Goal: Check status: Check status

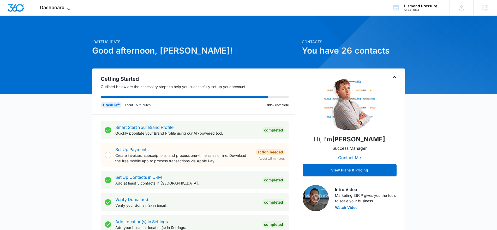
click at [61, 8] on span "Dashboard" at bounding box center [52, 7] width 25 height 5
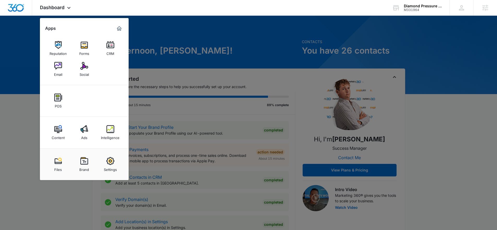
click at [91, 133] on link "Ads" at bounding box center [84, 132] width 20 height 20
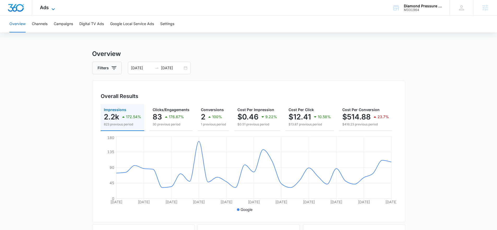
click at [44, 5] on span "Ads" at bounding box center [44, 7] width 9 height 5
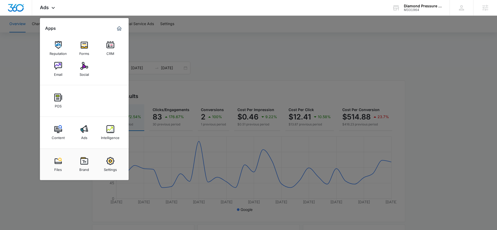
click at [258, 45] on div at bounding box center [248, 115] width 497 height 230
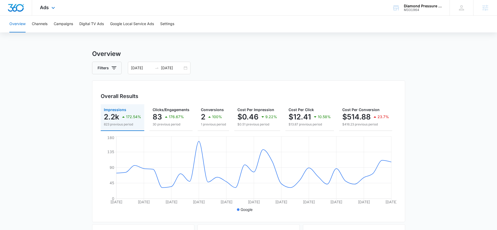
click at [58, 5] on div "Ads Apps Reputation Forms CRM Email Social POS Content Ads Intelligence Files B…" at bounding box center [48, 7] width 32 height 15
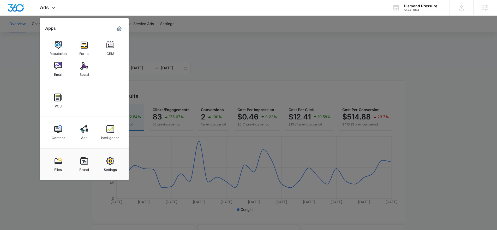
click at [214, 44] on div at bounding box center [248, 115] width 497 height 230
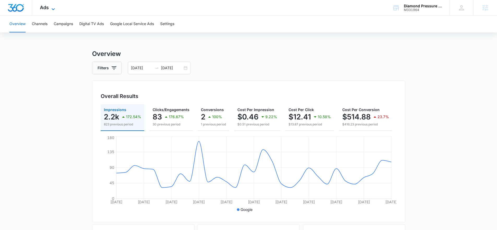
click at [45, 7] on span "Ads" at bounding box center [44, 7] width 9 height 5
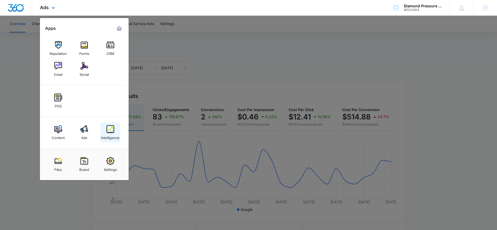
click at [117, 129] on link "Intelligence" at bounding box center [110, 132] width 20 height 20
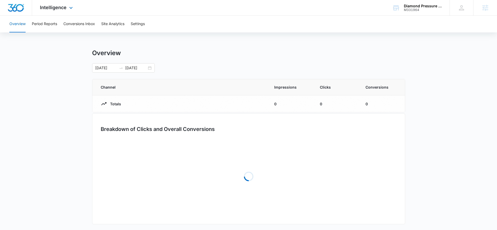
click at [61, 3] on div "Intelligence Apps Reputation Forms CRM Email Social POS Content Ads Intelligenc…" at bounding box center [57, 7] width 50 height 15
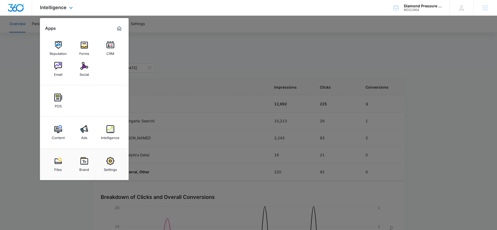
click at [81, 143] on div "Content Ads Intelligence" at bounding box center [84, 133] width 89 height 32
click at [81, 135] on div "Ads" at bounding box center [84, 136] width 6 height 7
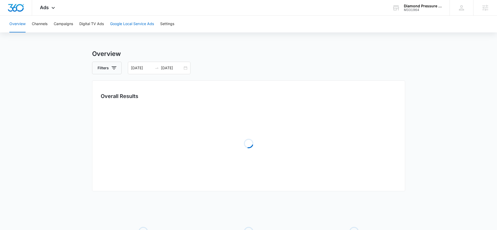
click at [130, 30] on button "Google Local Service Ads" at bounding box center [132, 24] width 44 height 17
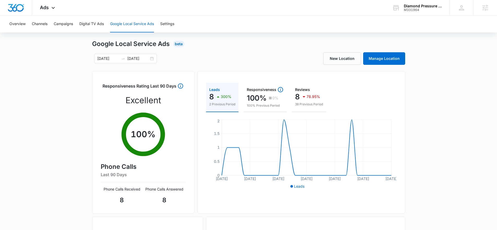
scroll to position [10, 0]
click at [151, 58] on div "[DATE] [DATE]" at bounding box center [125, 57] width 63 height 9
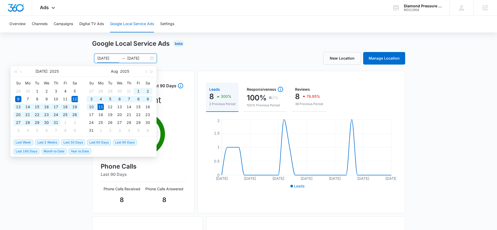
click at [78, 142] on span "Last 30 Days" at bounding box center [73, 142] width 24 height 6
type input "[DATE]"
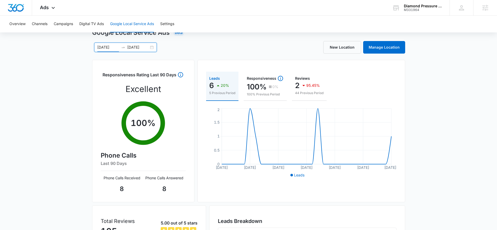
scroll to position [0, 0]
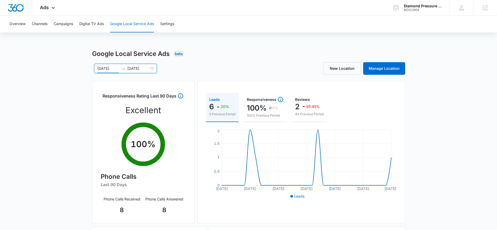
click at [152, 67] on div "[DATE] [DATE]" at bounding box center [125, 68] width 63 height 9
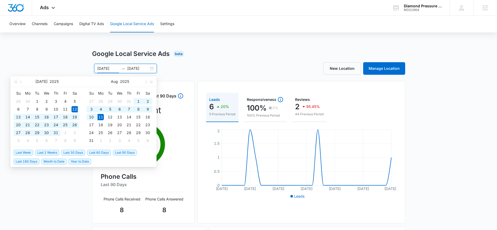
click at [235, 60] on div "Google Local Service Ads Beta [DATE] [DATE] [DATE] Su Mo Tu We Th Fr Sa 29 30 1…" at bounding box center [248, 185] width 313 height 272
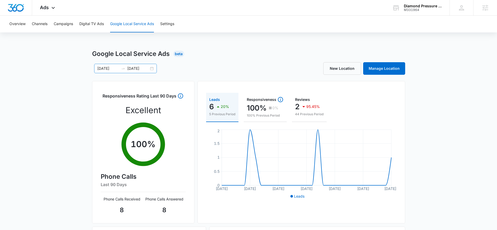
click at [153, 73] on div "[DATE] [DATE]" at bounding box center [125, 68] width 63 height 9
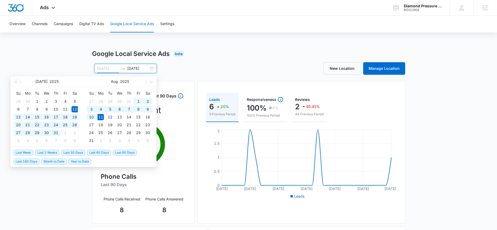
type input "[DATE]"
click at [210, 65] on div "[DATE] [DATE] [DATE] Su Mo Tu We Th Fr Sa 29 30 1 2 3 4 5 6 7 8 9 10 11 12 13 1…" at bounding box center [170, 68] width 157 height 9
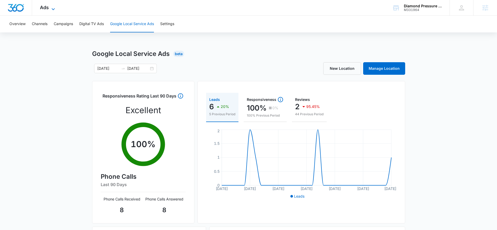
click at [48, 8] on span "Ads" at bounding box center [44, 7] width 9 height 5
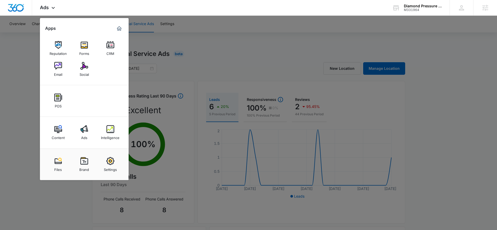
click at [195, 56] on div at bounding box center [248, 115] width 497 height 230
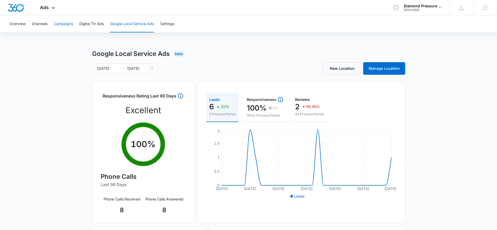
click at [70, 23] on button "Campaigns" at bounding box center [63, 24] width 19 height 17
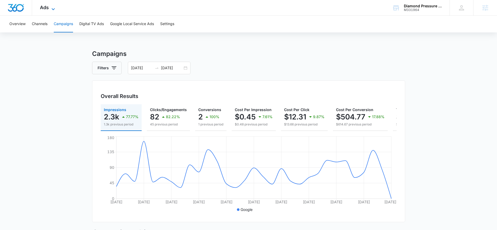
click at [53, 8] on icon at bounding box center [53, 9] width 6 height 6
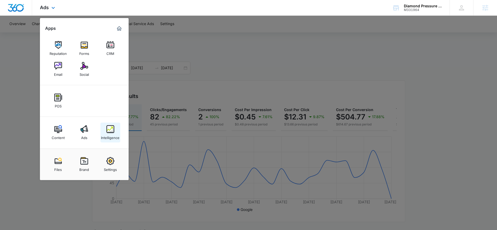
click at [117, 131] on link "Intelligence" at bounding box center [110, 132] width 20 height 20
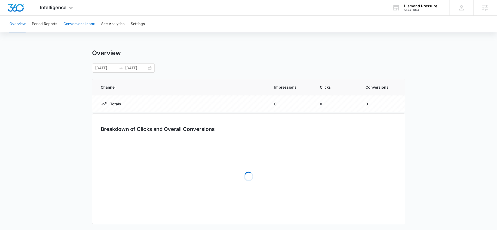
click at [67, 19] on button "Conversions Inbox" at bounding box center [79, 24] width 32 height 17
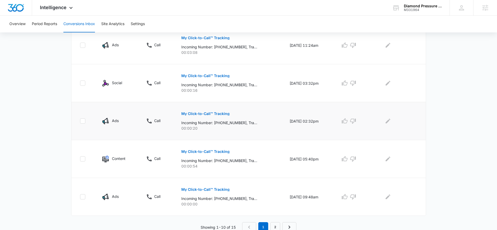
scroll to position [329, 0]
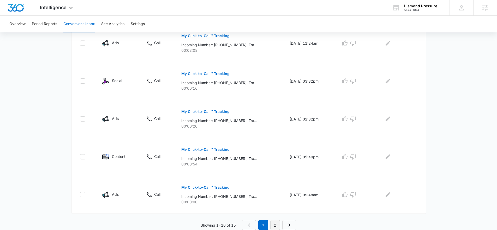
click at [273, 222] on link "2" at bounding box center [275, 225] width 10 height 10
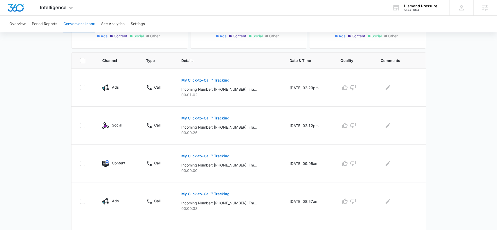
scroll to position [140, 0]
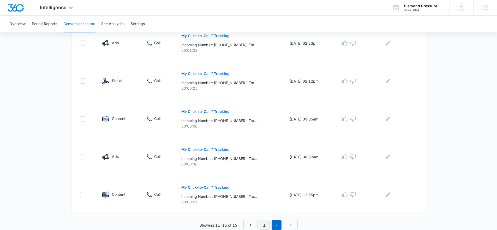
click at [264, 224] on link "1" at bounding box center [265, 225] width 10 height 10
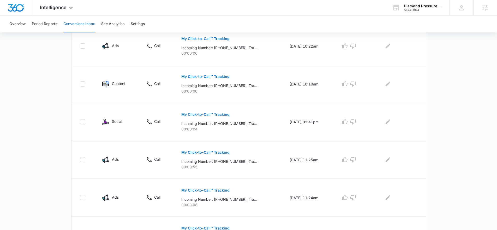
scroll to position [79, 0]
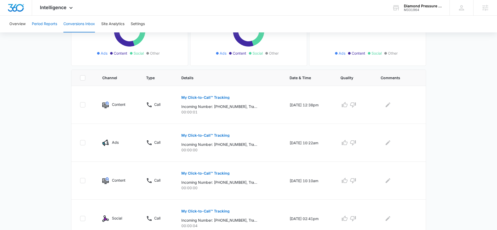
click at [40, 26] on button "Period Reports" at bounding box center [44, 24] width 25 height 17
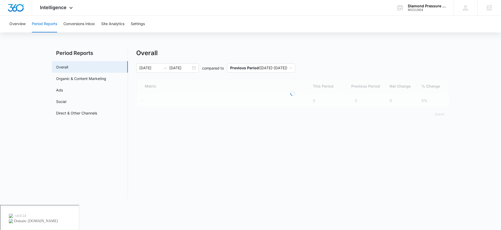
drag, startPoint x: 63, startPoint y: 5, endPoint x: 142, endPoint y: 34, distance: 84.2
click at [64, 5] on span "Intelligence" at bounding box center [53, 7] width 27 height 5
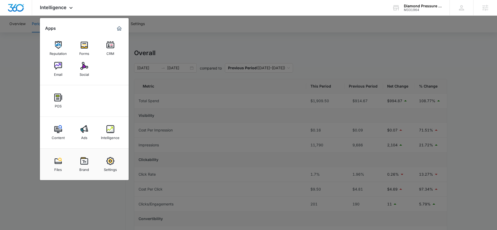
click at [236, 43] on div at bounding box center [248, 115] width 497 height 230
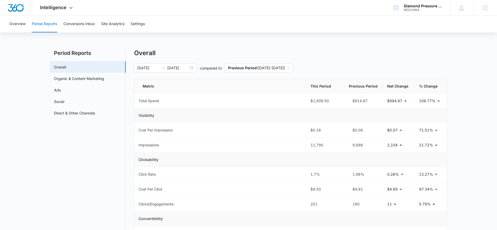
drag, startPoint x: 57, startPoint y: 8, endPoint x: 82, endPoint y: 20, distance: 27.4
click at [58, 8] on span "Intelligence" at bounding box center [53, 7] width 27 height 5
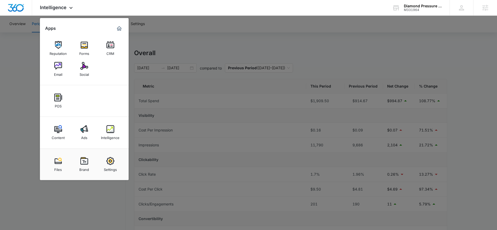
click at [83, 130] on img at bounding box center [84, 129] width 8 height 8
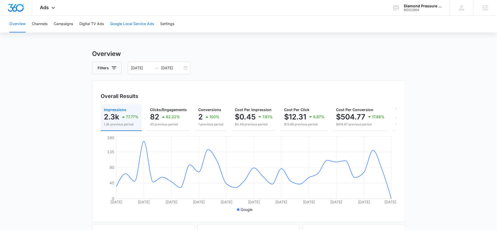
click at [124, 27] on button "Google Local Service Ads" at bounding box center [132, 24] width 44 height 17
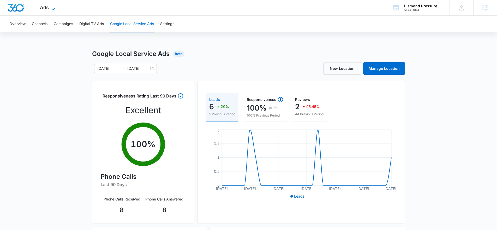
click at [44, 8] on span "Ads" at bounding box center [44, 7] width 9 height 5
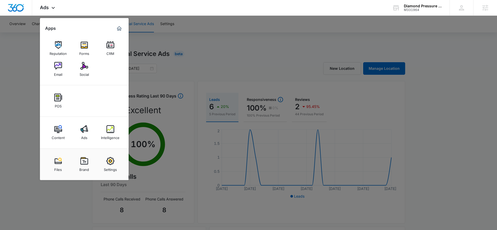
click at [221, 49] on div at bounding box center [248, 115] width 497 height 230
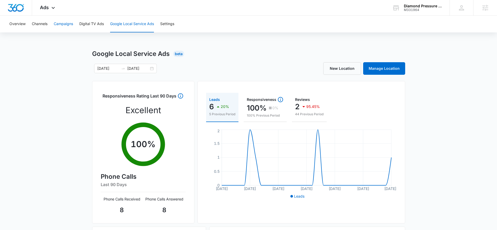
click at [63, 26] on button "Campaigns" at bounding box center [63, 24] width 19 height 17
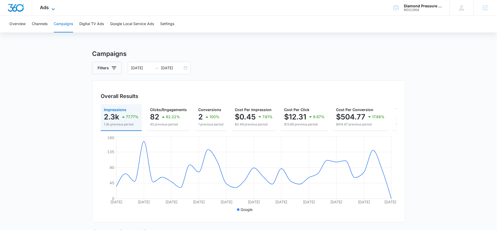
click at [51, 8] on icon at bounding box center [53, 9] width 6 height 6
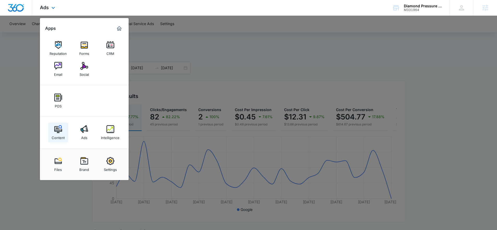
click at [56, 139] on div "Content" at bounding box center [58, 136] width 13 height 7
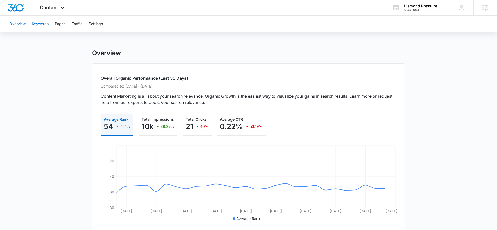
click at [41, 23] on button "Keywords" at bounding box center [40, 24] width 17 height 17
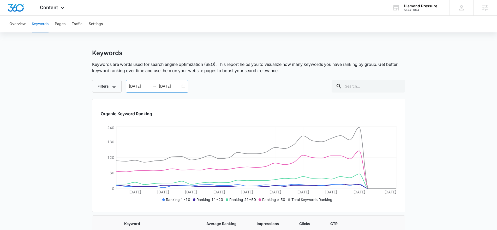
click at [183, 86] on div "[DATE] [DATE]" at bounding box center [157, 86] width 63 height 13
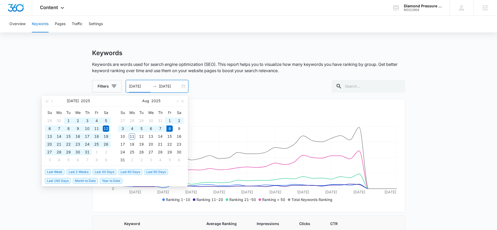
click at [163, 169] on span "Last 90 Days" at bounding box center [156, 172] width 24 height 6
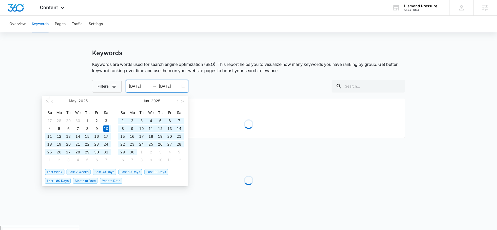
type input "[DATE]"
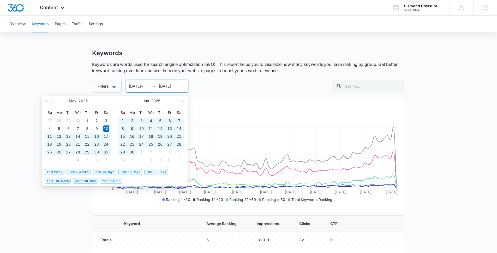
type input "[DATE]"
click at [207, 71] on p "Keywords are words used for search engine optimization (SEO). This report helps…" at bounding box center [248, 67] width 313 height 13
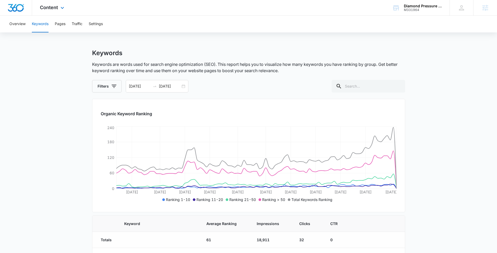
click at [45, 4] on div "Content Apps Reputation Forms CRM Email Social POS Content Ads Intelligence Fil…" at bounding box center [52, 7] width 41 height 15
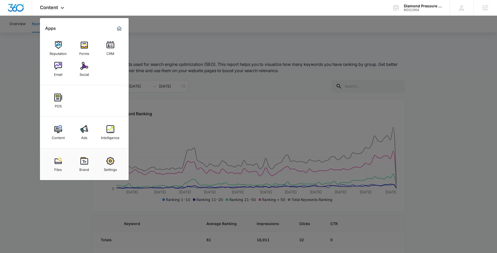
drag, startPoint x: 77, startPoint y: 136, endPoint x: 87, endPoint y: 136, distance: 9.4
click at [77, 136] on link "Ads" at bounding box center [84, 132] width 20 height 20
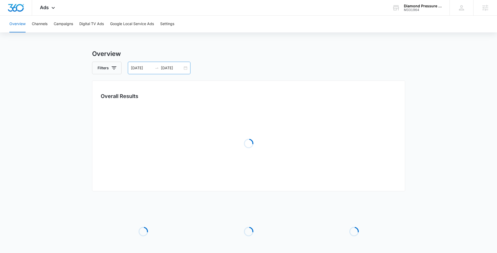
click at [184, 67] on div "[DATE] [DATE]" at bounding box center [159, 68] width 63 height 13
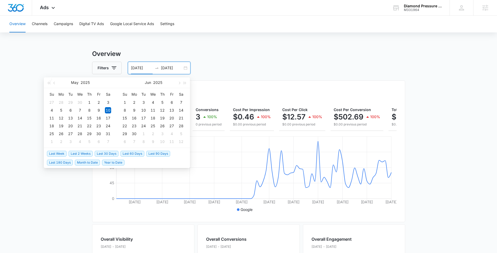
click at [110, 152] on span "Last 30 Days" at bounding box center [107, 154] width 24 height 6
type input "[DATE]"
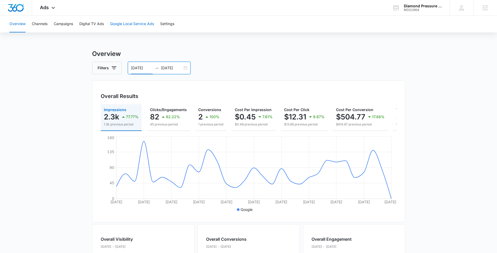
click at [124, 23] on button "Google Local Service Ads" at bounding box center [132, 24] width 44 height 17
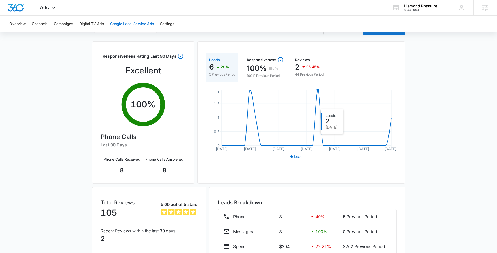
scroll to position [68, 0]
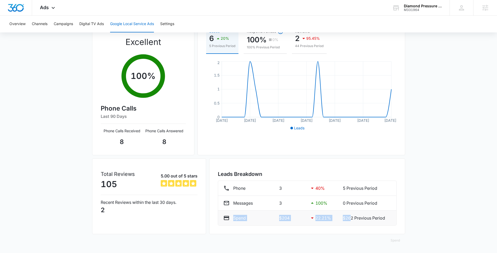
drag, startPoint x: 350, startPoint y: 217, endPoint x: 219, endPoint y: 221, distance: 130.5
click at [220, 221] on li "Spend $204 22.21 % $262 Previous Period" at bounding box center [307, 217] width 178 height 15
click at [49, 9] on span "Ads" at bounding box center [44, 7] width 9 height 5
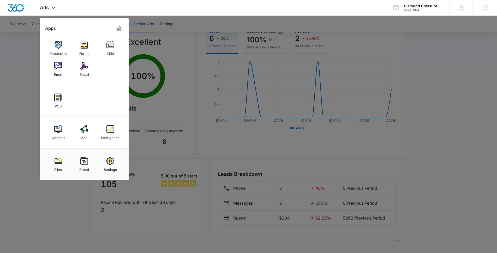
click at [298, 216] on div at bounding box center [248, 126] width 497 height 253
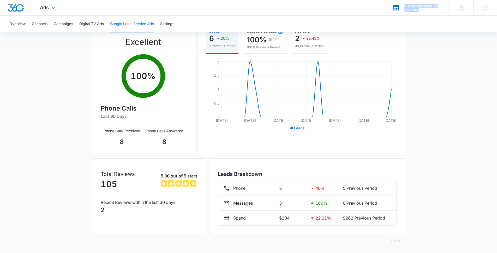
drag, startPoint x: 430, startPoint y: 15, endPoint x: 404, endPoint y: 7, distance: 27.7
click at [404, 7] on div "Ads Apps Reputation Forms CRM Email Social POS Content Ads Intelligence Files B…" at bounding box center [248, 8] width 497 height 16
copy div "Diamond Pressure Washing Bros M331964"
drag, startPoint x: 428, startPoint y: 40, endPoint x: 440, endPoint y: 44, distance: 13.2
click at [428, 40] on div "Google Local Service Ads Beta [DATE] [DATE] New Location Manage Location Respon…" at bounding box center [248, 117] width 497 height 272
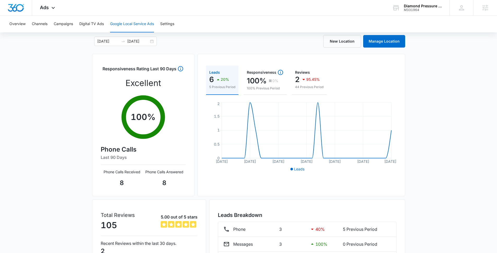
scroll to position [0, 0]
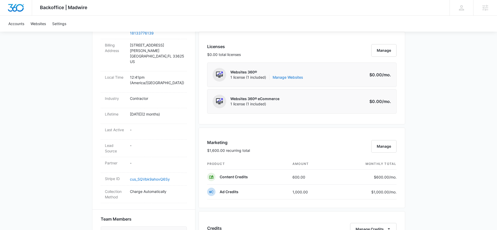
scroll to position [391, 0]
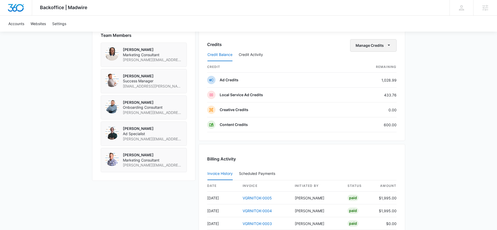
click at [378, 45] on button "Manage Credits" at bounding box center [373, 45] width 46 height 13
